Goal: Task Accomplishment & Management: Complete application form

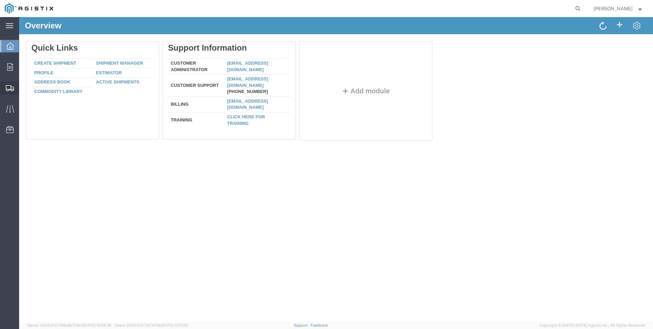
click at [0, 0] on span "Create Shipment" at bounding box center [0, 0] width 0 height 0
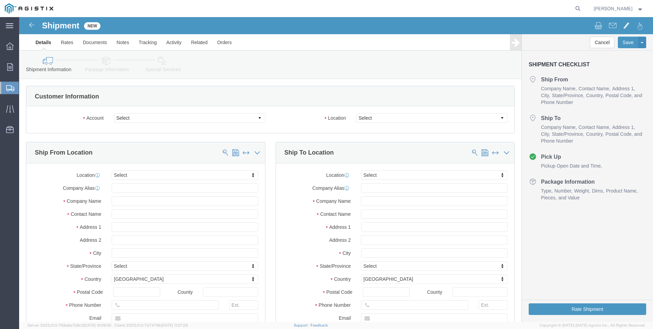
select select
click select "Select PG&E Tri-Pacific Supply Inc"
select select "9596"
click select "Select PG&E Tri-Pacific Supply Inc"
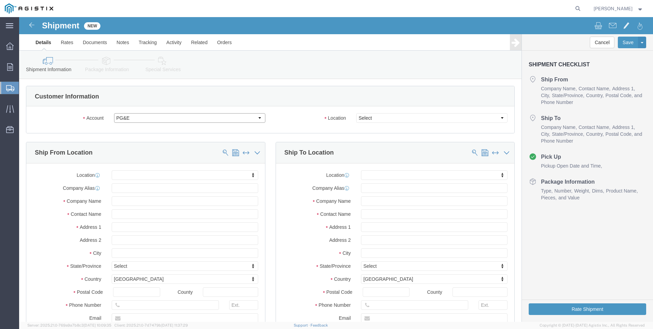
select select "PURCHORD"
select select
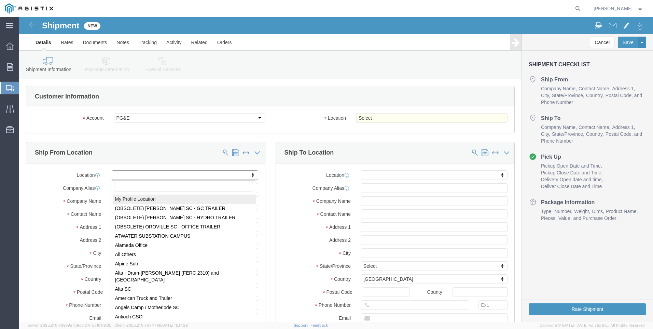
select select "MYPROFILE"
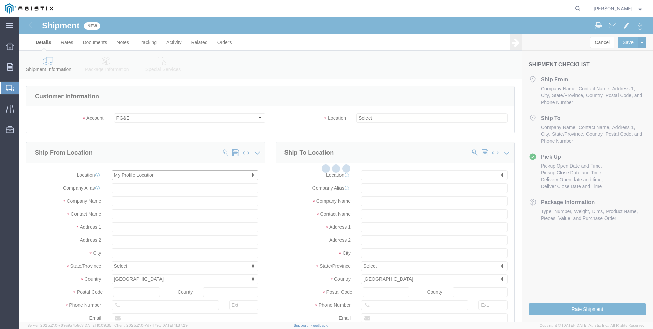
type input "[STREET_ADDRESS]"
type input "Suite 100"
type input "95677"
type input "[PHONE_NUMBER]"
type input "[PERSON_NAME][EMAIL_ADDRESS][PERSON_NAME][DOMAIN_NAME]"
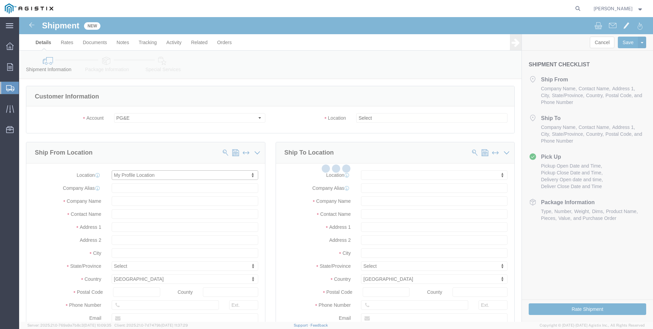
checkbox input "true"
type input "Tri-Pacific Supply Inc"
type input "[PERSON_NAME]"
type input "ROCKLIN"
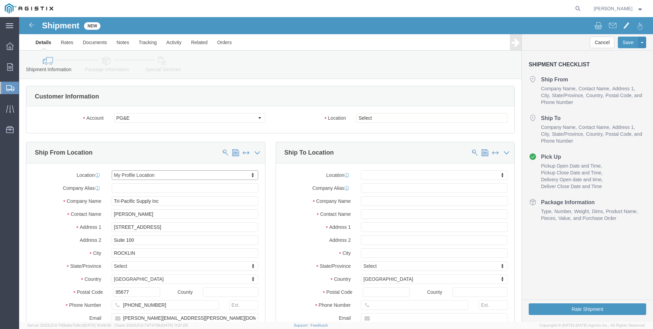
select select "CA"
click select "Select All Others [GEOGRAPHIC_DATA] [GEOGRAPHIC_DATA] [GEOGRAPHIC_DATA] [GEOGRA…"
select select "19996"
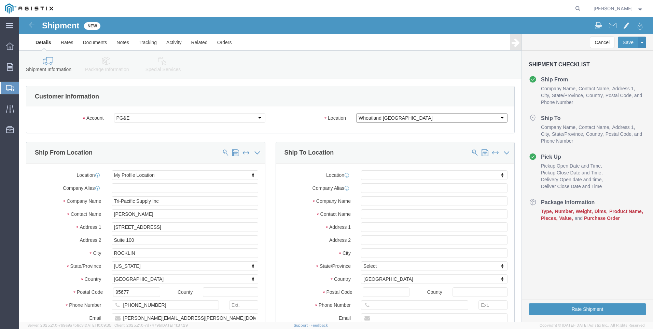
click select "Select All Others [GEOGRAPHIC_DATA] [GEOGRAPHIC_DATA] [GEOGRAPHIC_DATA] [GEOGRA…"
click button
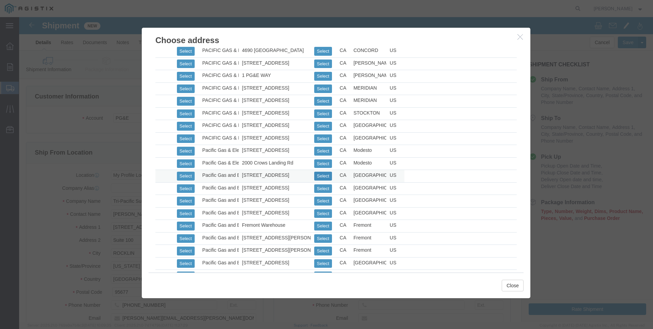
scroll to position [273, 0]
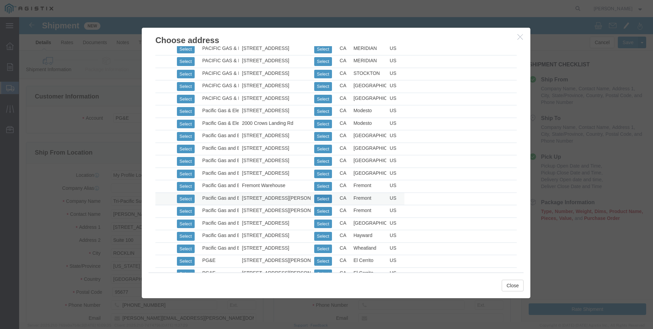
click button "Select"
select select
type input "[STREET_ADDRESS][PERSON_NAME]"
type input "94538"
type input "[PHONE_NUMBER]"
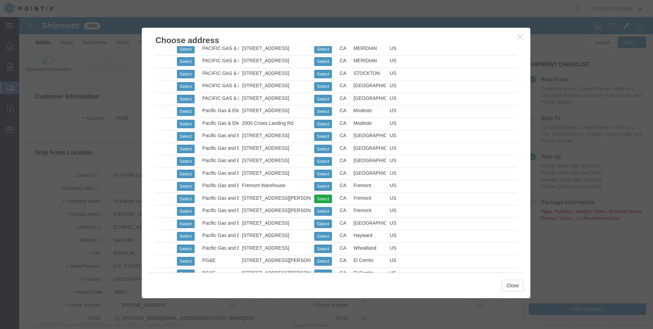
type input "Pacific Gas and Electric"
type input "Fremont Warehouse"
type input "Fremont"
select select "CA"
click button "Close"
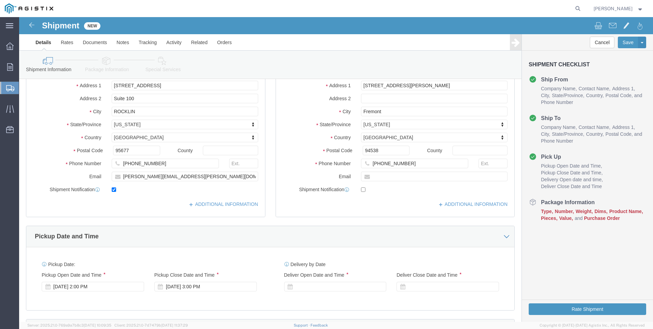
scroll to position [171, 0]
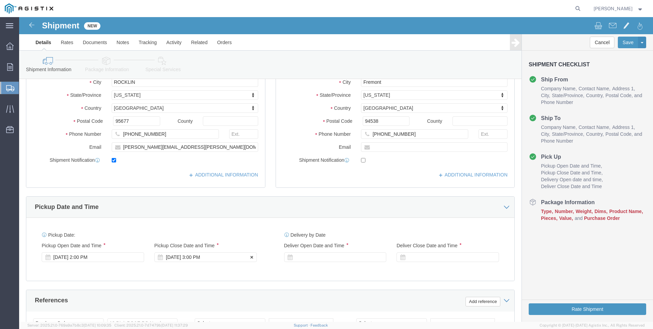
click div "[DATE] 3:00 PM"
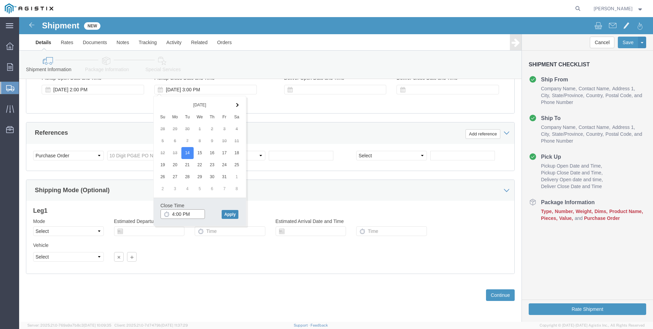
type input "4:00 PM"
click button "Apply"
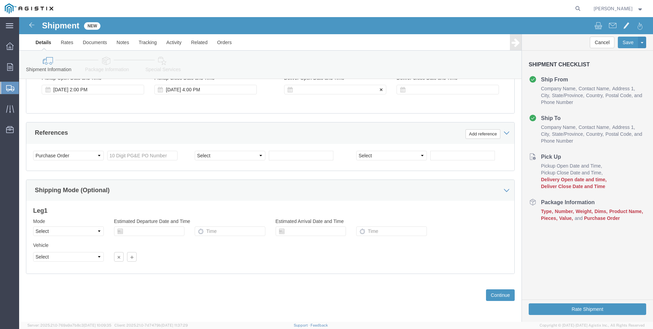
click div
click input "5:00 PM"
click input "7:00 PM"
type input "7:00 AM"
click button "Apply"
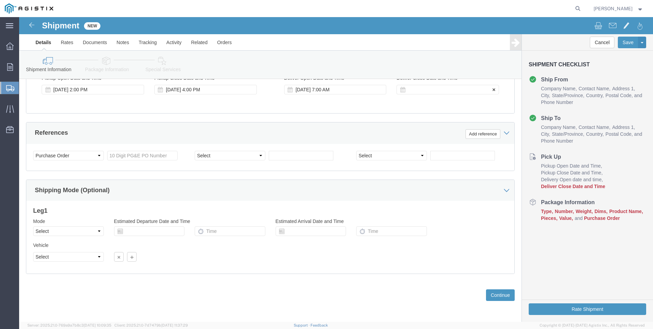
click div
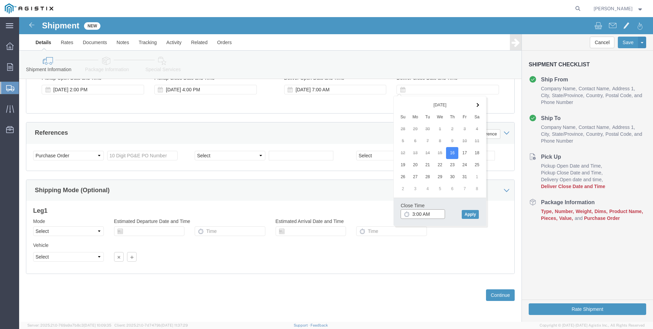
click input "3:00 AM"
type input "3:00 pm"
click input "text"
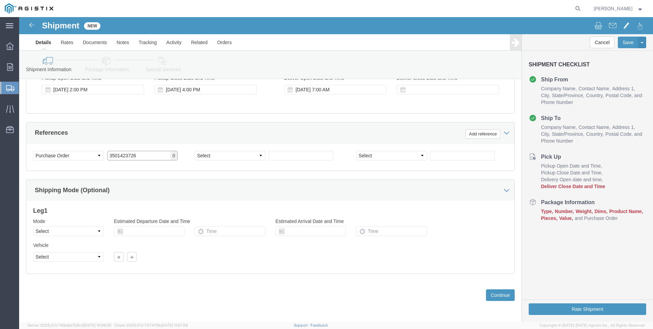
type input "3501423726"
click select "Select Account Type Activity ID Airline Appointment Number ASN Batch Request # …"
select select "SALEORDR"
click select "Select Account Type Activity ID Airline Appointment Number ASN Batch Request # …"
click input "text"
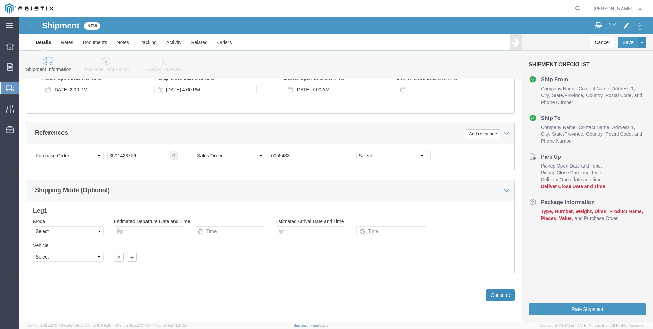
type input "0055433"
click button "Continue"
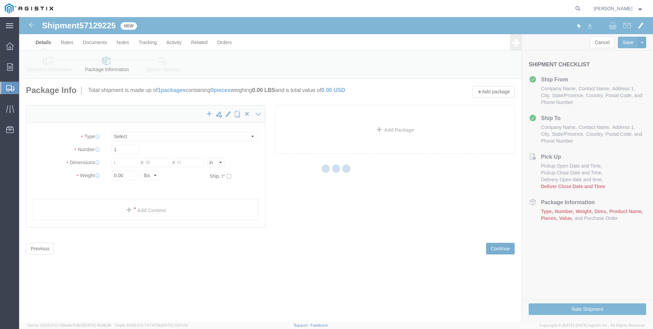
select select "CBOX"
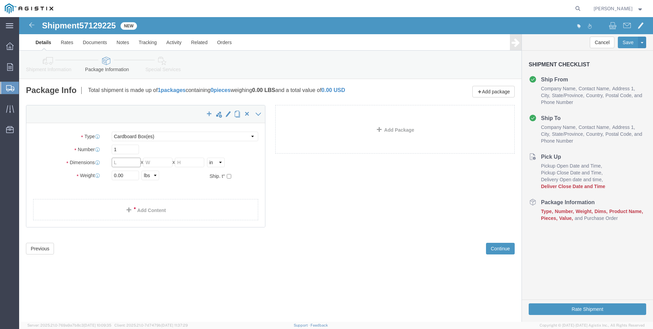
click input "text"
type input "36"
type input "48"
type input "22"
click link "Add Content"
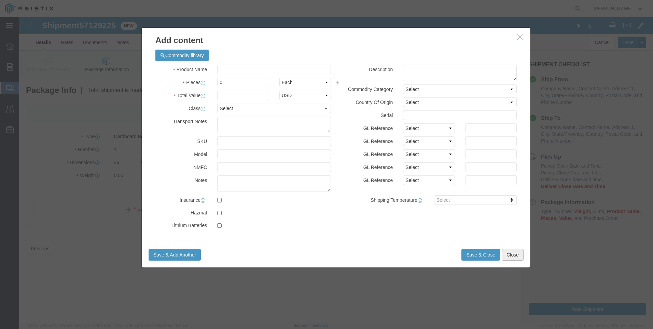
click button "Close"
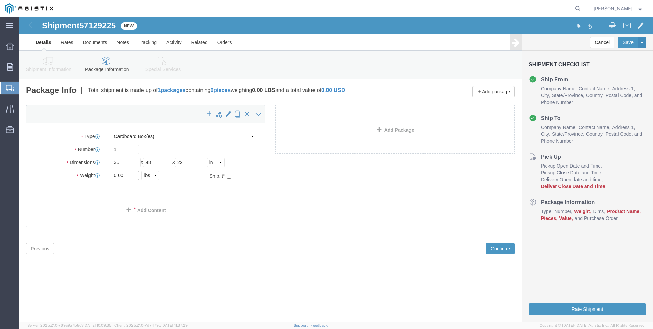
click input "0.00"
drag, startPoint x: 110, startPoint y: 159, endPoint x: 71, endPoint y: 159, distance: 39.0
click div "Weight 0.00 Select kgs lbs Ship. t°"
type input "196"
click link "Add Content"
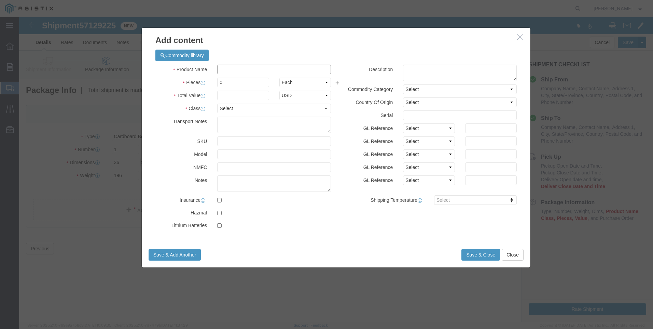
click input "text"
type input "m"
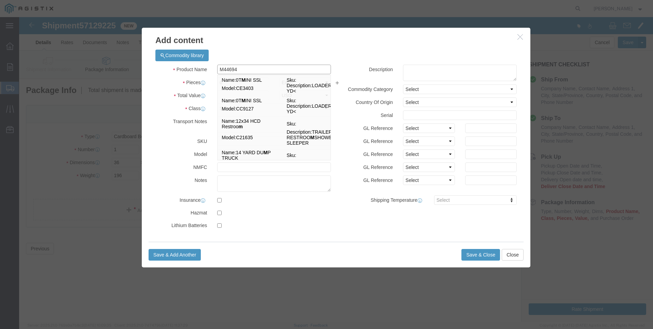
type input "M446949"
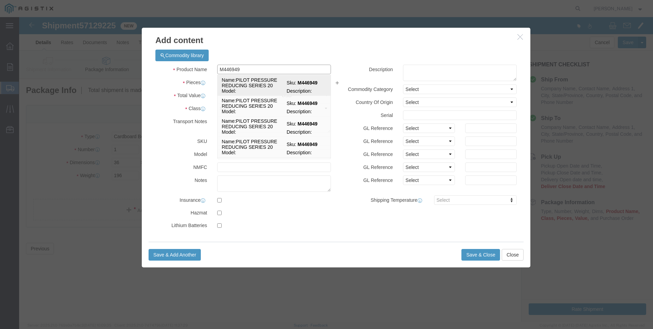
click td "Name: PILOT PRESSURE REDUCING SERIES 20"
select select
select select "USD"
type input "PILOT PRESSURE REDUCING SERIES 20"
type input "M446949"
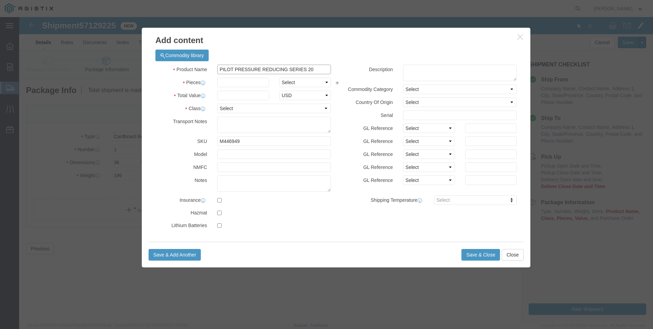
drag, startPoint x: 305, startPoint y: 52, endPoint x: -11, endPoint y: 50, distance: 316.1
click html "Shipment 57129225 New Details Rates Documents Notes Tracking Activity Related O…"
type input "PILOT PRESSURE REDUCING SERIES 20"
click textarea
paste textarea "PILOT PRESSURE REDUCING SERIES 20"
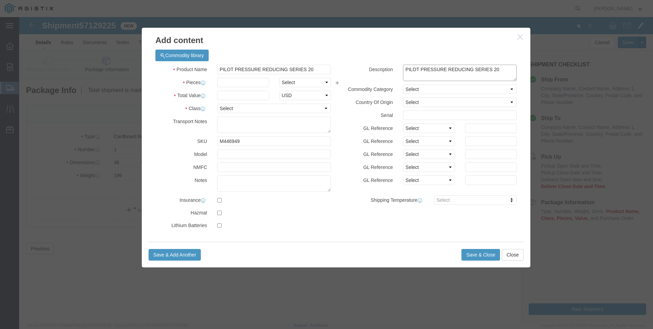
type textarea "PILOT PRESSURE REDUCING SERIES 20"
drag, startPoint x: 307, startPoint y: 52, endPoint x: 99, endPoint y: 47, distance: 207.8
click div "Add content Commodity library Product Name PILOT PRESSURE REDUCING SERIES 20 M4…"
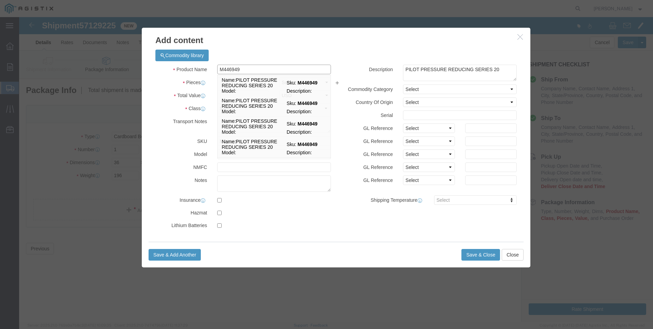
type input "M446949 / FP-7"
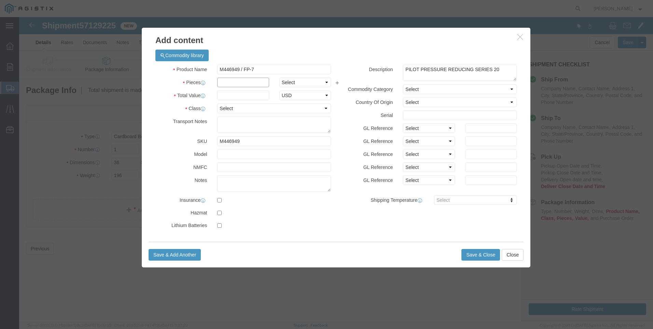
click input "text"
type input "28"
click input "text"
type input "18878"
click select "Select 50 55 60 65 70 85 92.5 100 125 175 250 300 400"
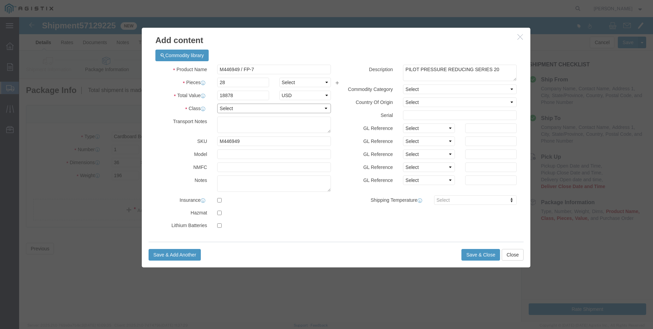
select select "100"
click select "Select 50 55 60 65 70 85 92.5 100 125 175 250 300 400"
click button "Save & Close"
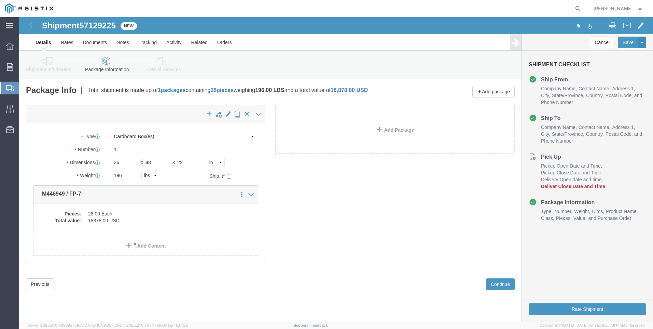
click link "Details"
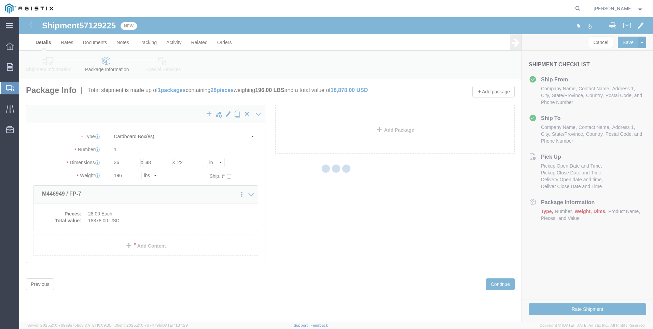
select select "21360"
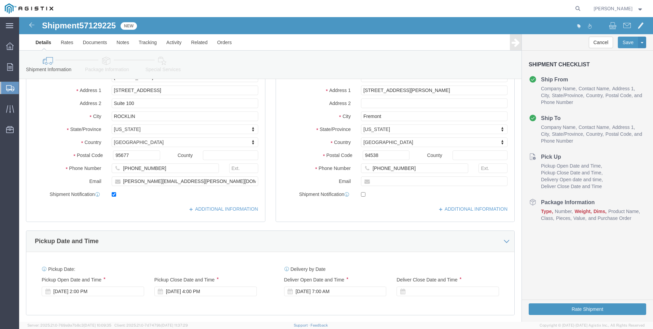
scroll to position [171, 0]
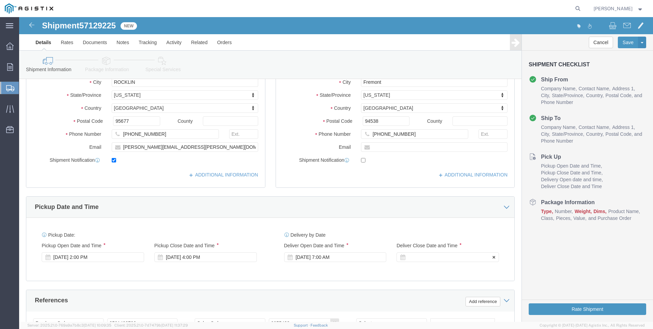
click div
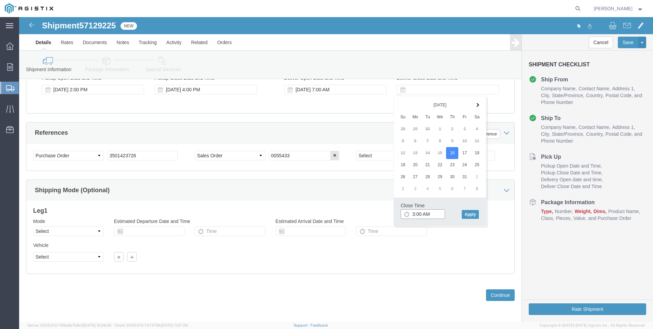
click input "3:00 AM"
type input "3:00 PM"
click button "Apply"
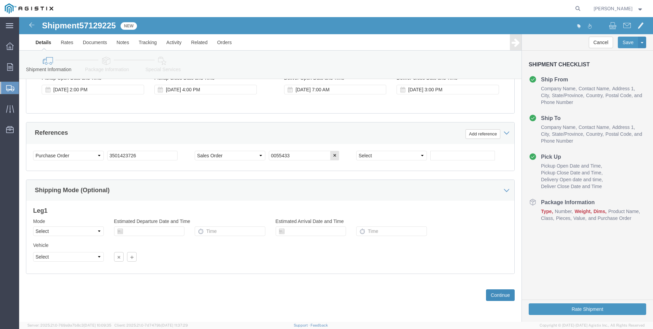
click button "Continue"
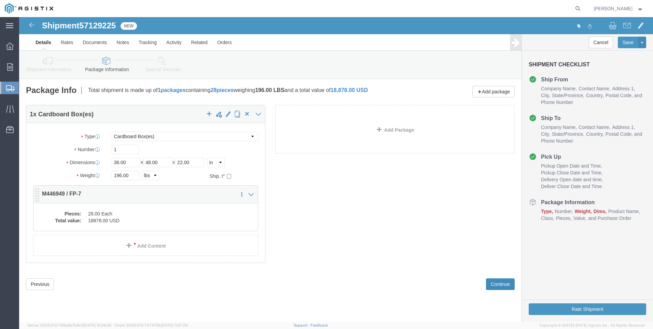
scroll to position [0, 0]
click button "Rate Shipment"
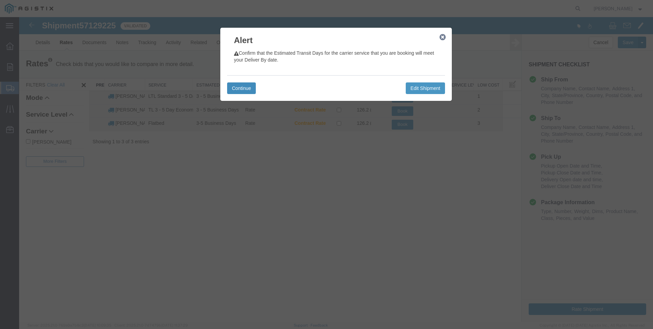
click at [238, 89] on button "Continue" at bounding box center [241, 88] width 29 height 12
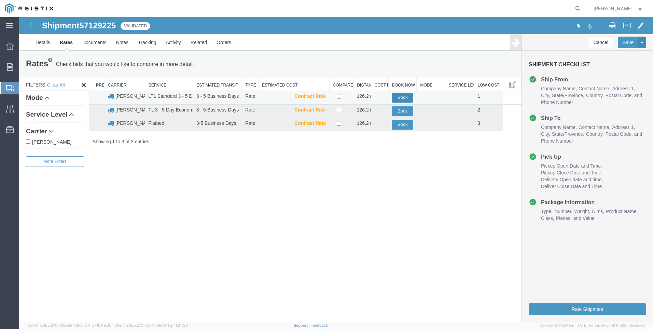
click at [406, 96] on button "Book" at bounding box center [403, 98] width 22 height 10
